Goal: Information Seeking & Learning: Learn about a topic

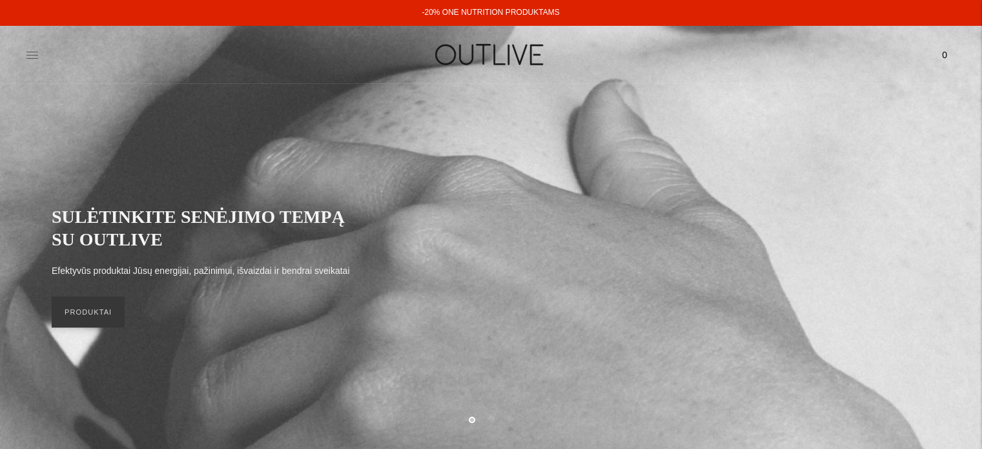
click at [33, 52] on icon at bounding box center [32, 55] width 12 height 6
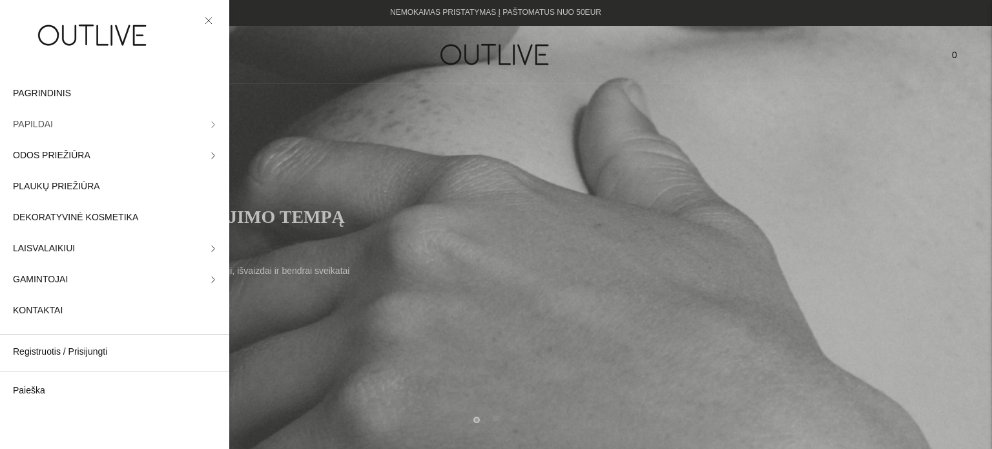
click at [197, 126] on link "PAPILDAI" at bounding box center [114, 124] width 229 height 31
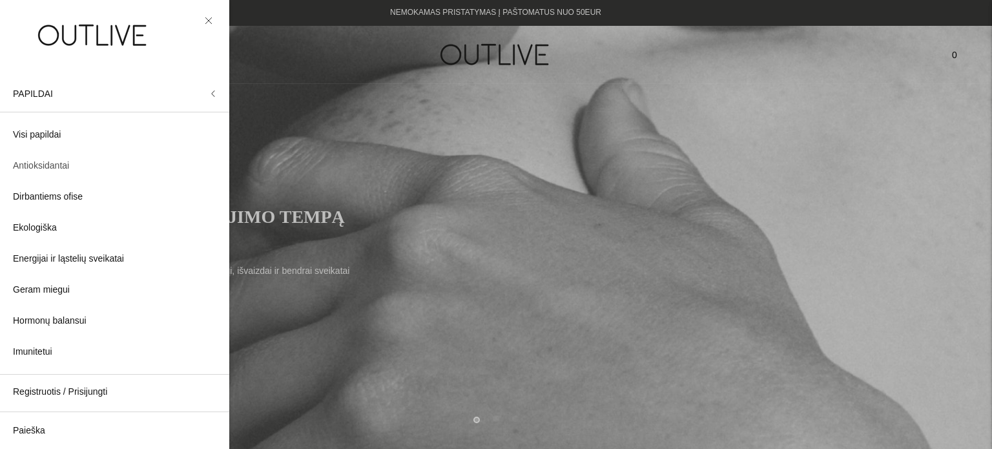
click at [59, 164] on span "Antioksidantai" at bounding box center [41, 166] width 56 height 16
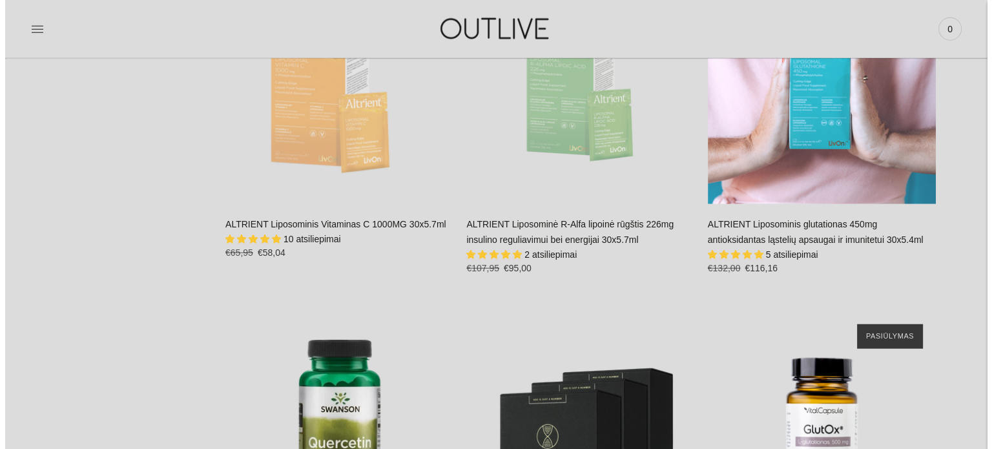
scroll to position [3165, 0]
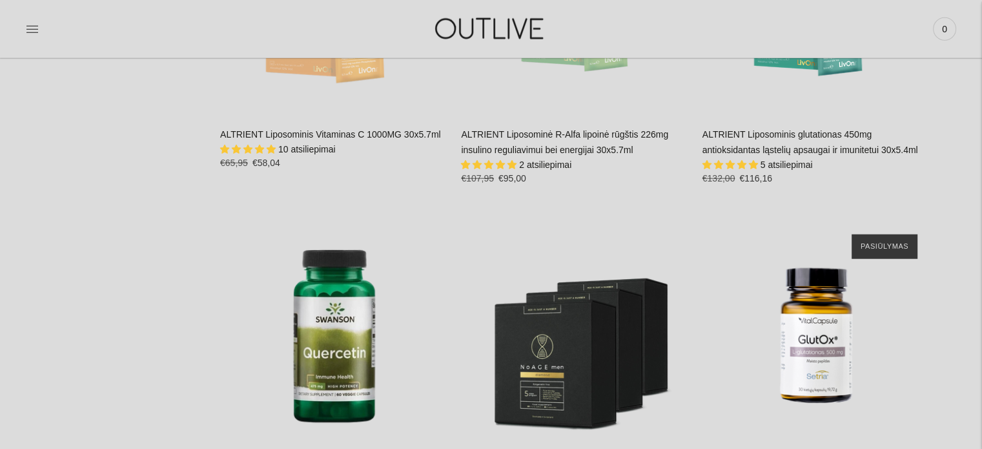
click at [21, 33] on div "PAGRINDINIS PAPILDAI Visi papildai Antioksidantai Dirbantiems ofise Ekologiška …" at bounding box center [491, 28] width 982 height 45
click at [28, 32] on icon at bounding box center [32, 29] width 13 height 13
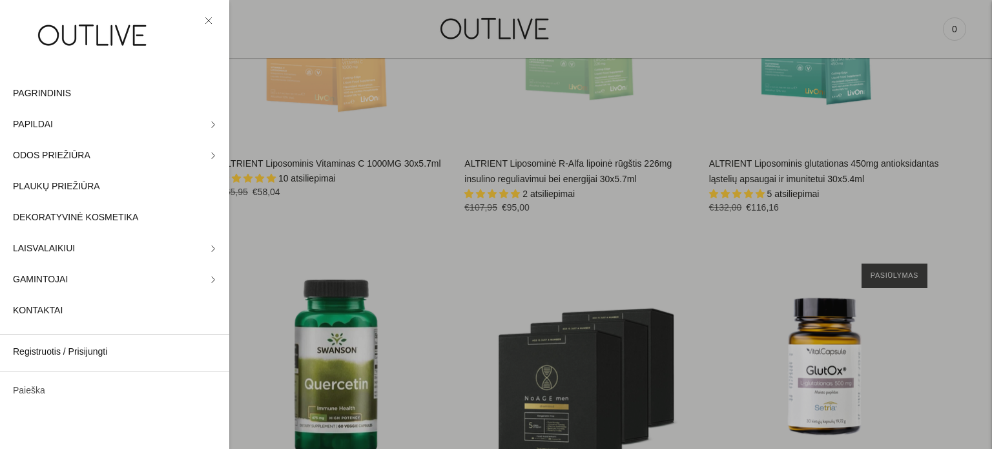
click at [30, 386] on link "Paieška" at bounding box center [114, 390] width 229 height 31
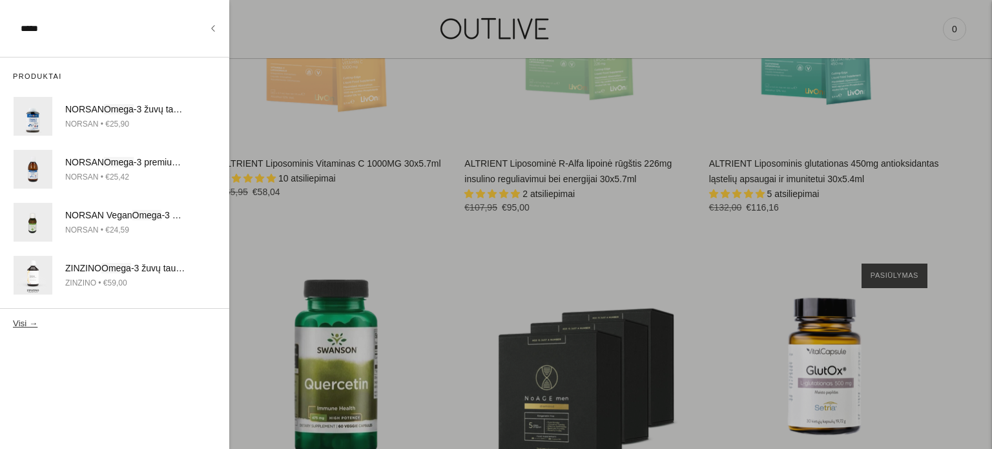
type input "*****"
click at [13, 318] on button "Visi →" at bounding box center [25, 323] width 25 height 10
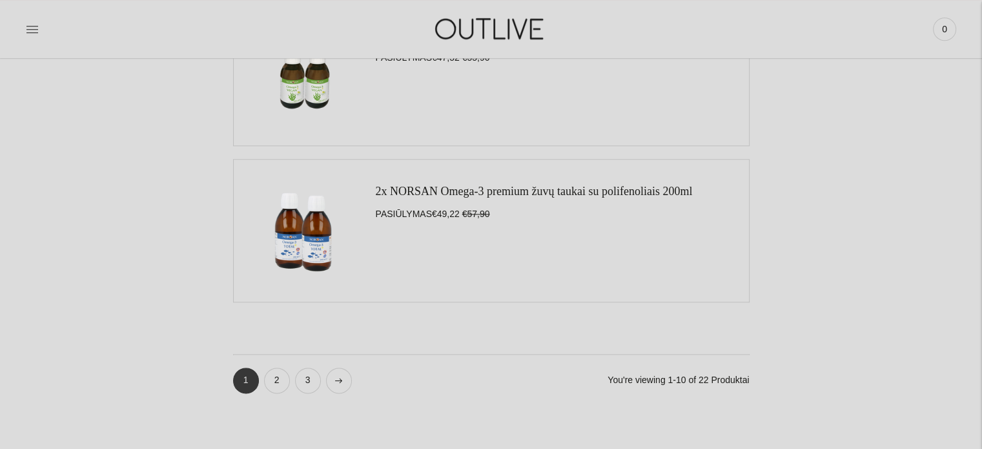
scroll to position [1744, 0]
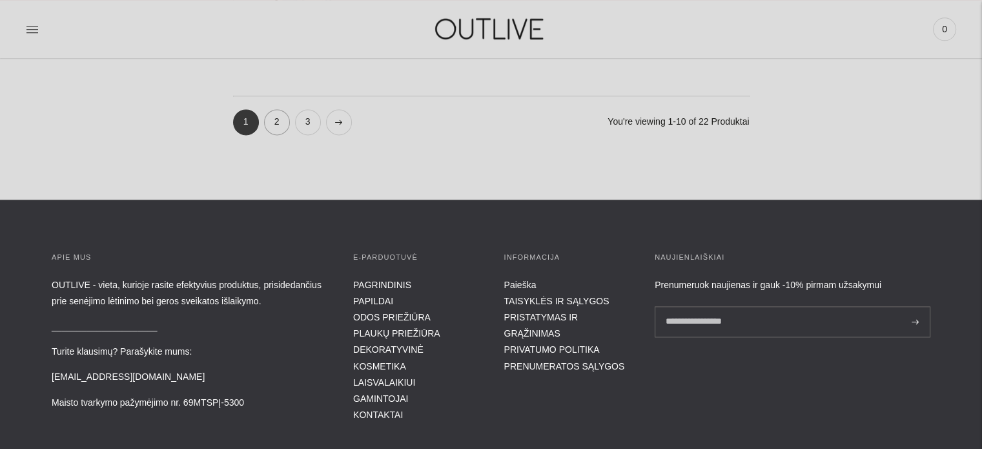
click at [273, 121] on link "2" at bounding box center [277, 122] width 26 height 26
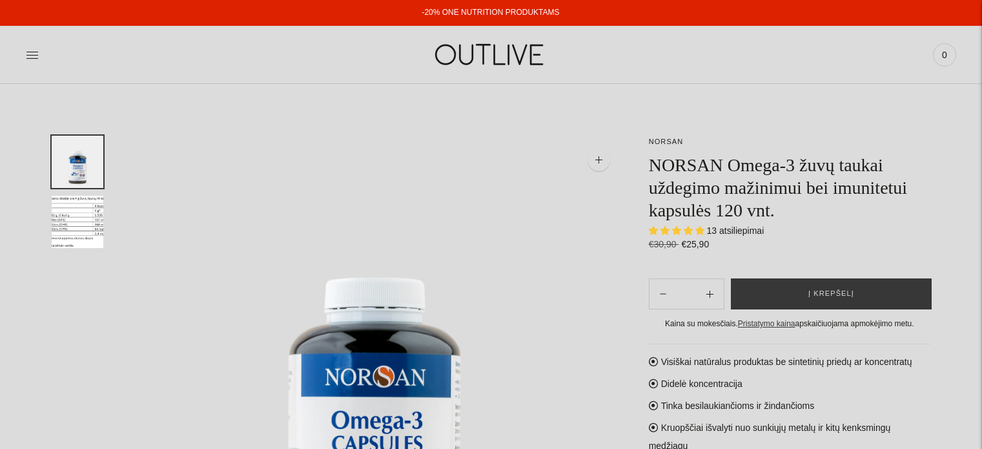
select select "**********"
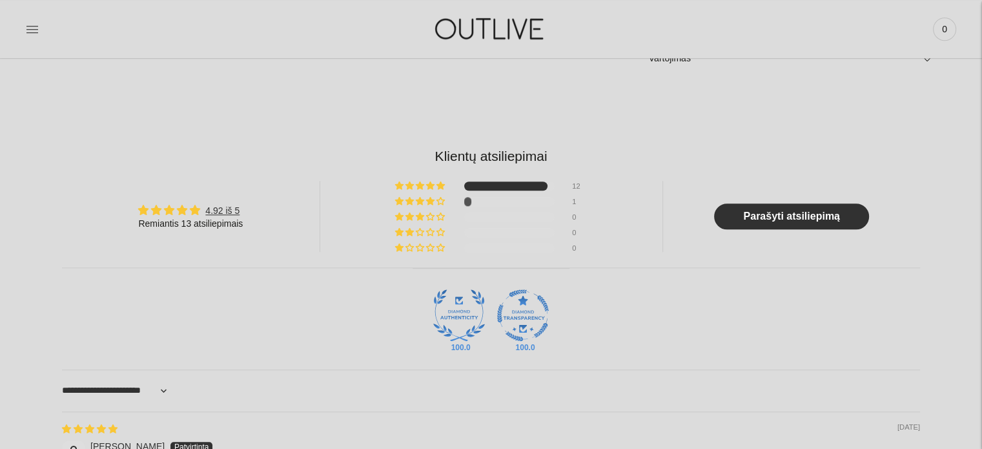
scroll to position [840, 0]
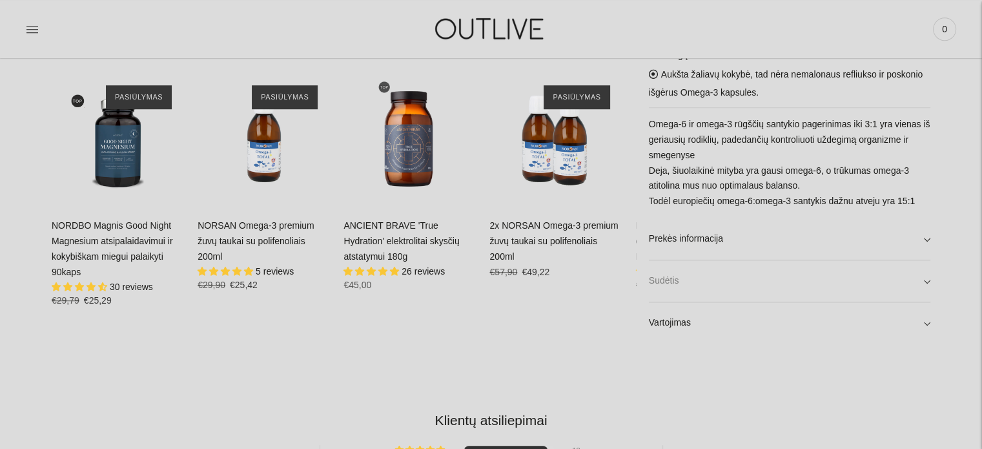
click at [754, 276] on link "Sudėtis" at bounding box center [790, 280] width 282 height 41
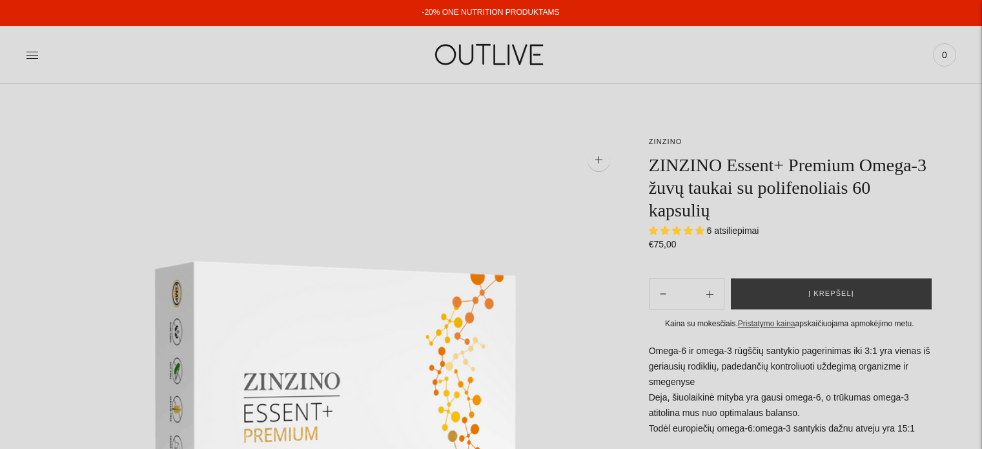
select select "**********"
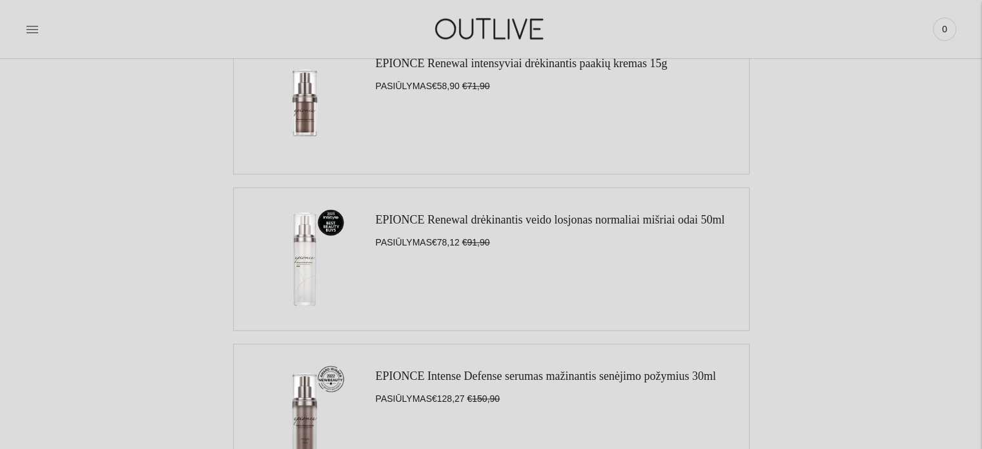
scroll to position [1098, 0]
